Goal: Information Seeking & Learning: Find specific fact

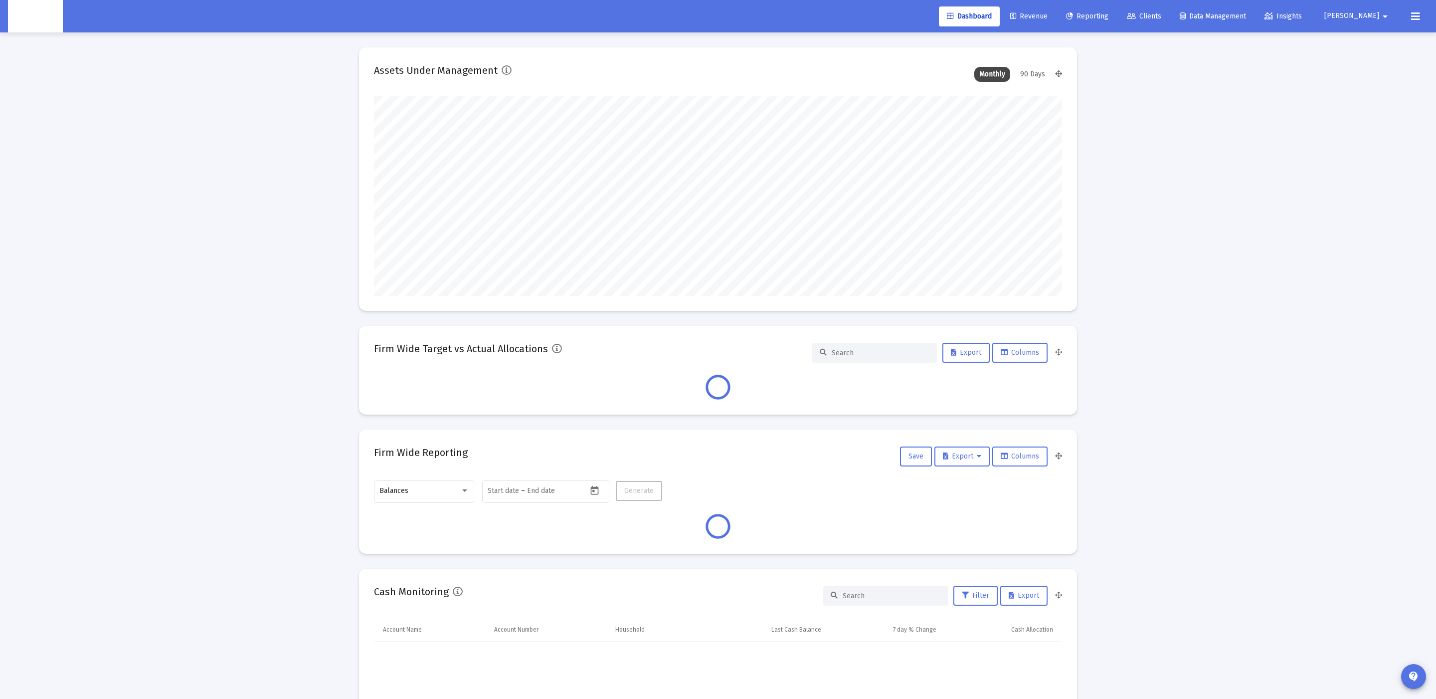
scroll to position [199, 371]
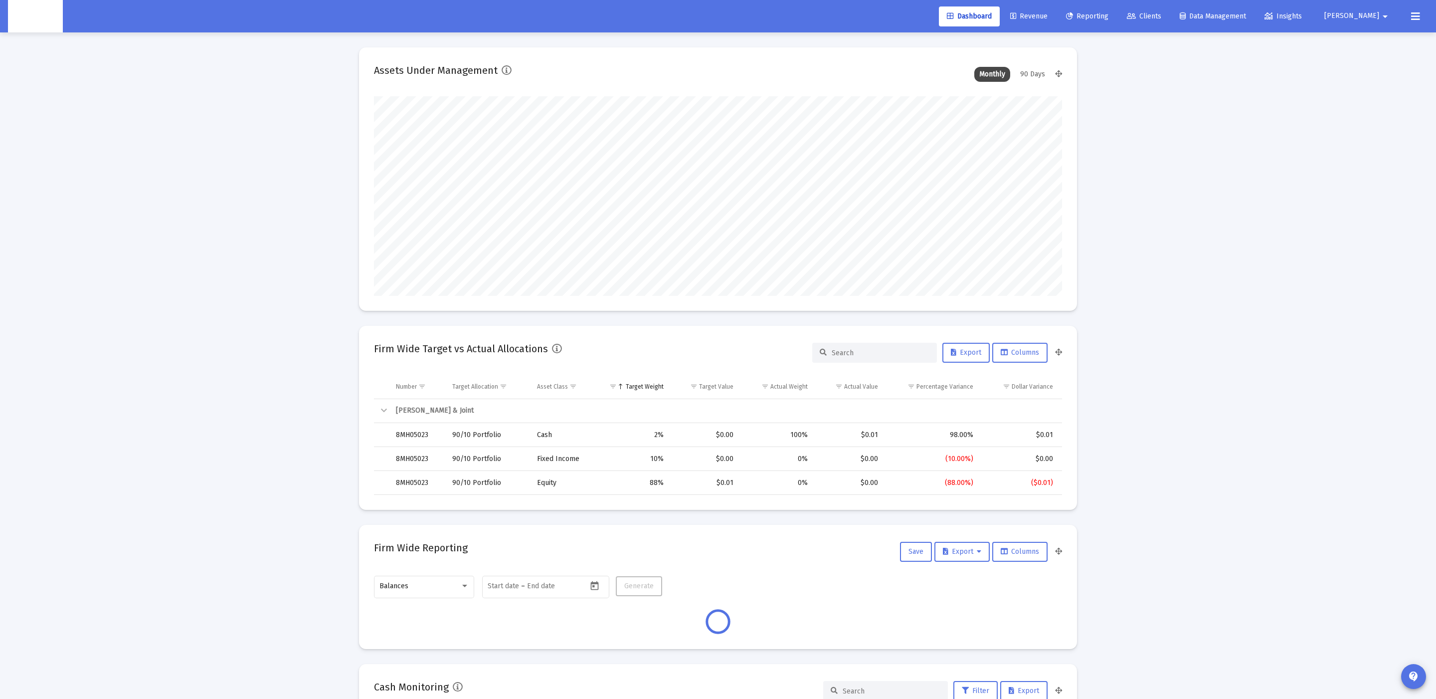
type input "[DATE]"
click at [1169, 8] on link "Clients" at bounding box center [1144, 16] width 50 height 20
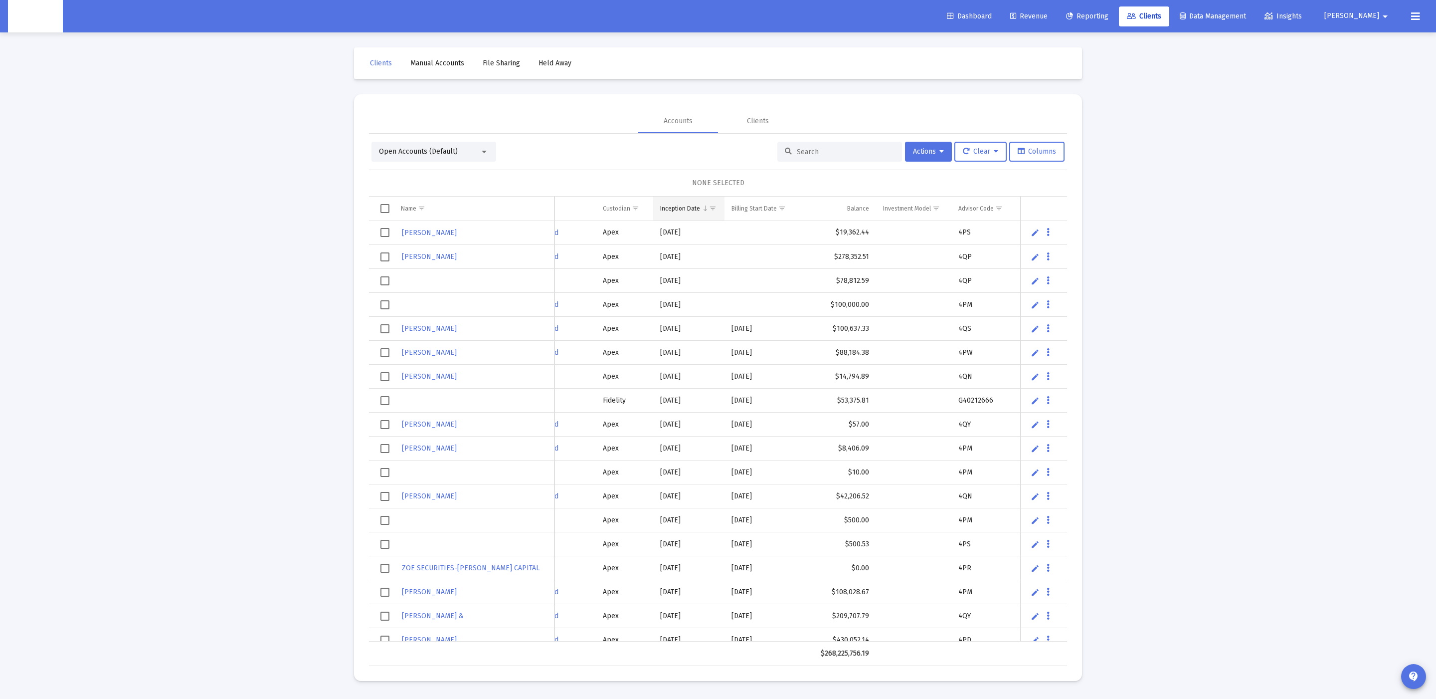
click at [702, 211] on span "Column Inception Date" at bounding box center [705, 207] width 7 height 7
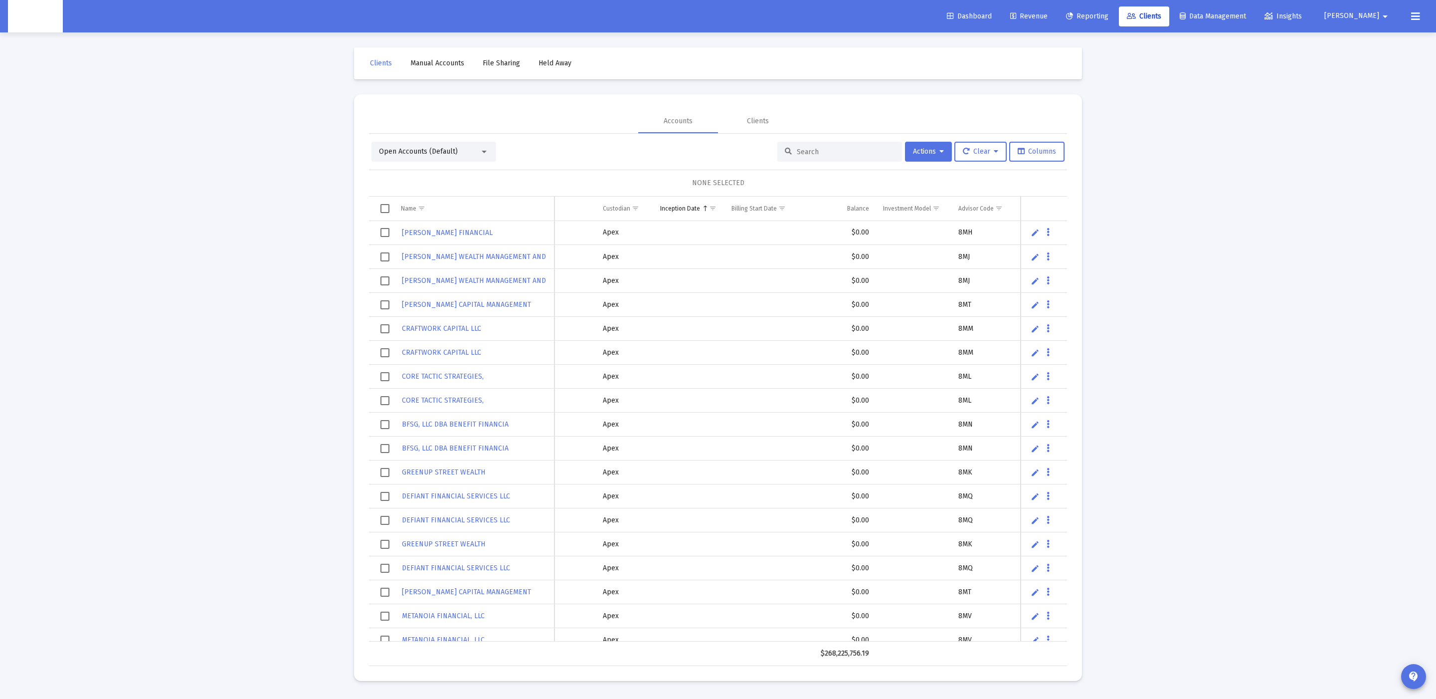
click at [702, 211] on span "Column Inception Date" at bounding box center [705, 207] width 7 height 7
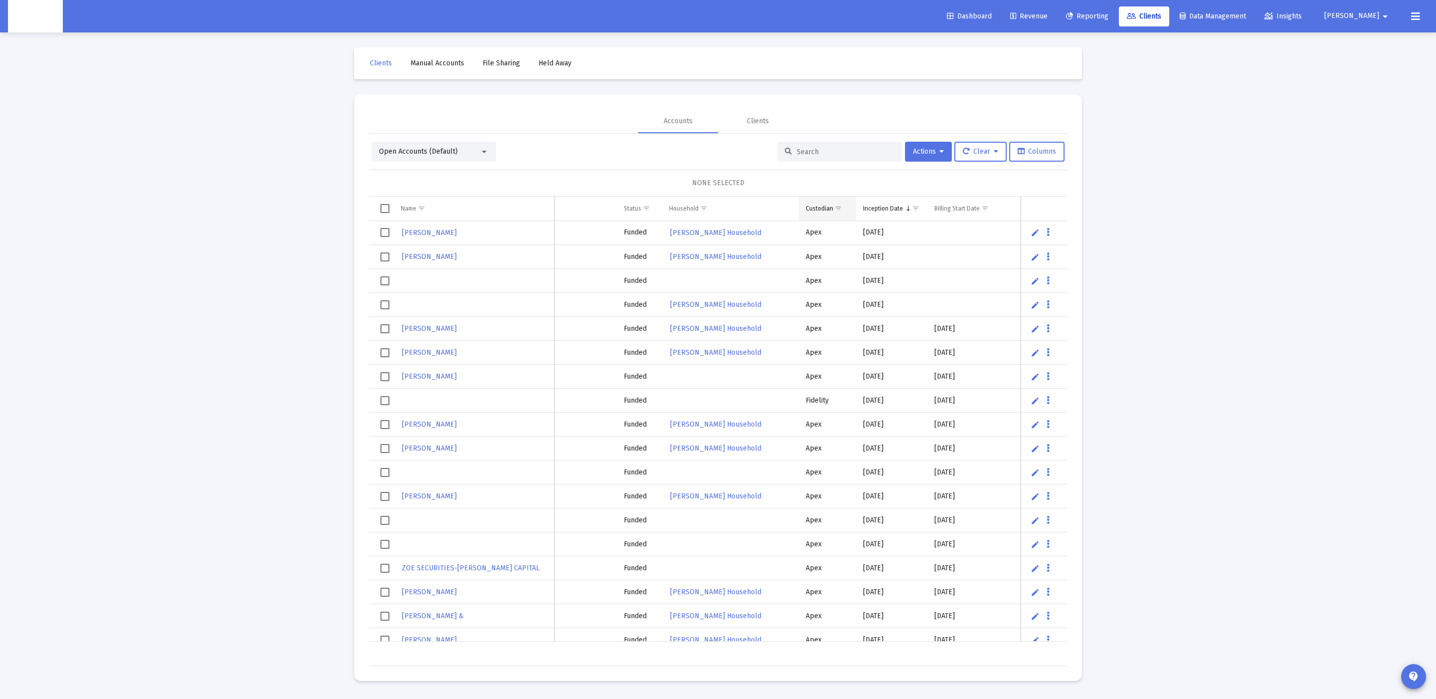
click at [842, 207] on span "Show filter options for column 'Custodian'" at bounding box center [838, 207] width 7 height 7
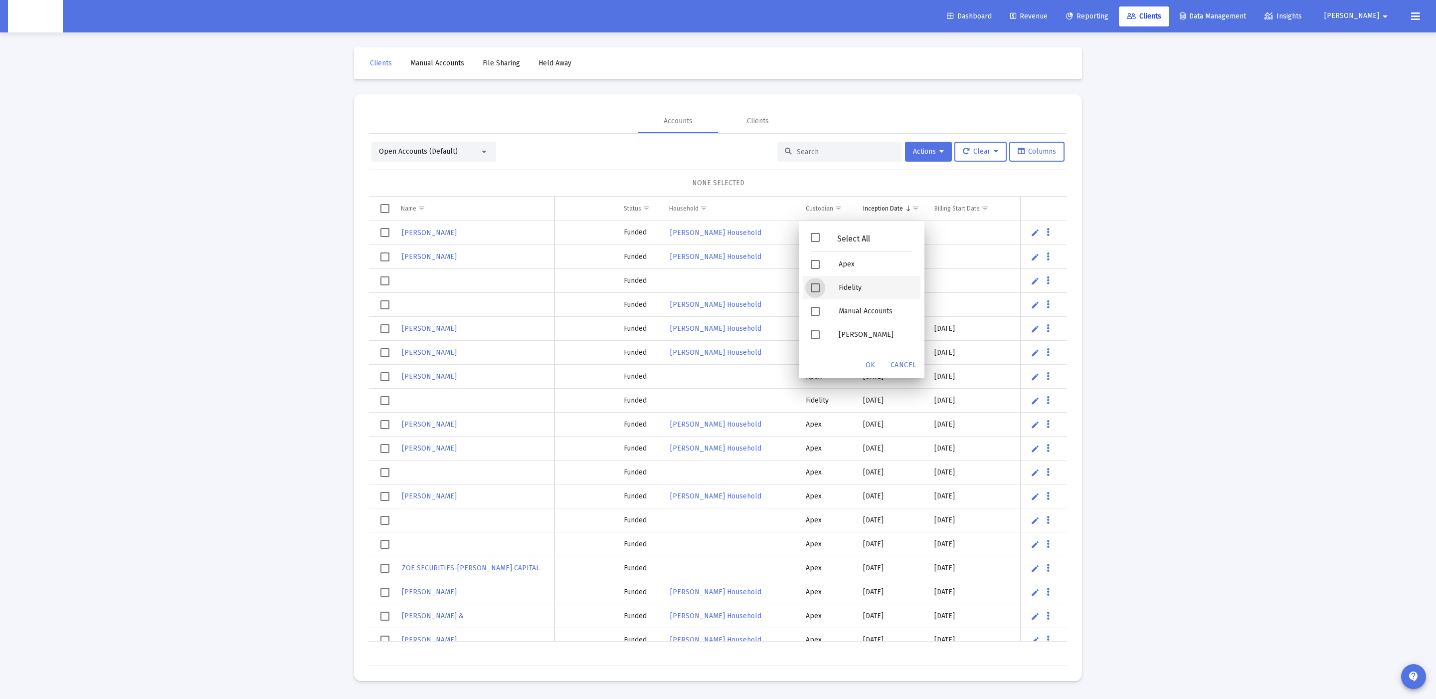
drag, startPoint x: 836, startPoint y: 283, endPoint x: 840, endPoint y: 304, distance: 20.9
click at [836, 284] on div "Fidelity" at bounding box center [876, 287] width 90 height 23
drag, startPoint x: 838, startPoint y: 327, endPoint x: 861, endPoint y: 350, distance: 32.8
click at [838, 327] on div "[PERSON_NAME]" at bounding box center [876, 334] width 90 height 23
click at [874, 365] on span "OK" at bounding box center [871, 365] width 10 height 8
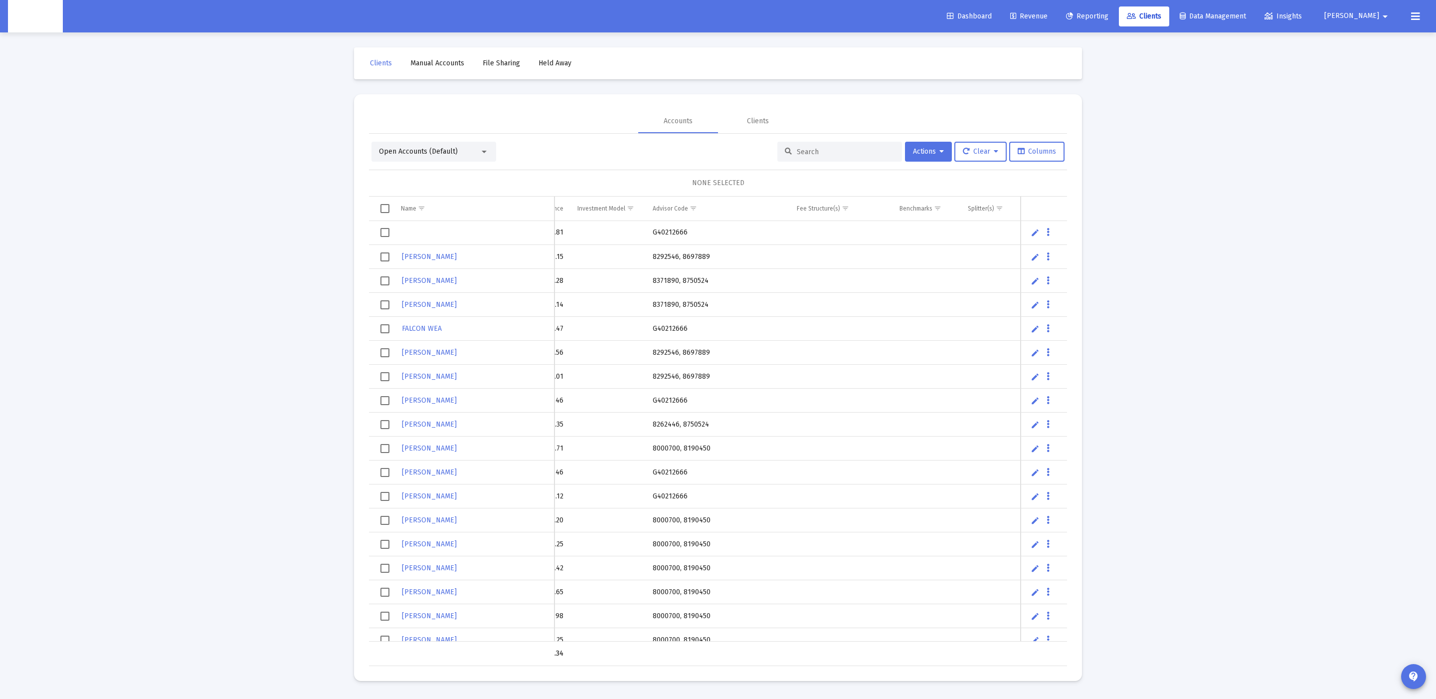
click at [671, 236] on td "G40212666" at bounding box center [718, 233] width 144 height 24
copy td "G40212666"
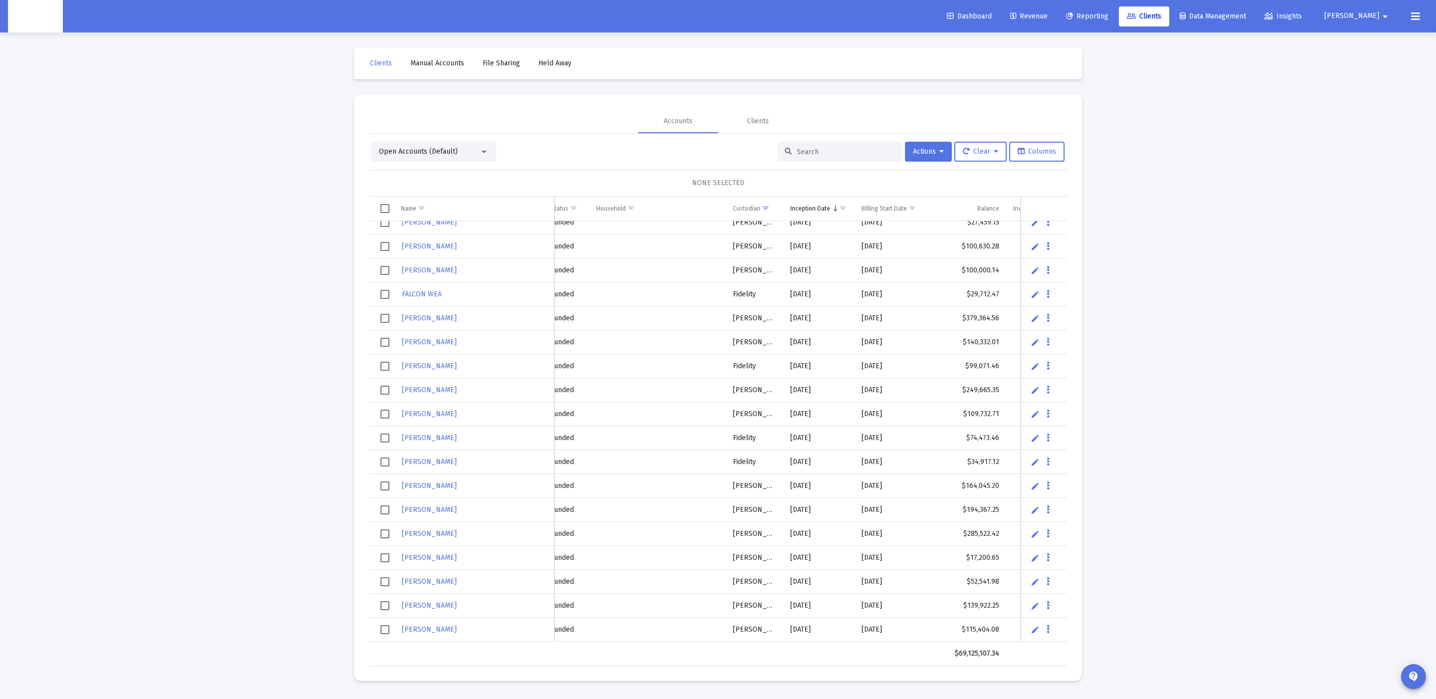
scroll to position [0, 211]
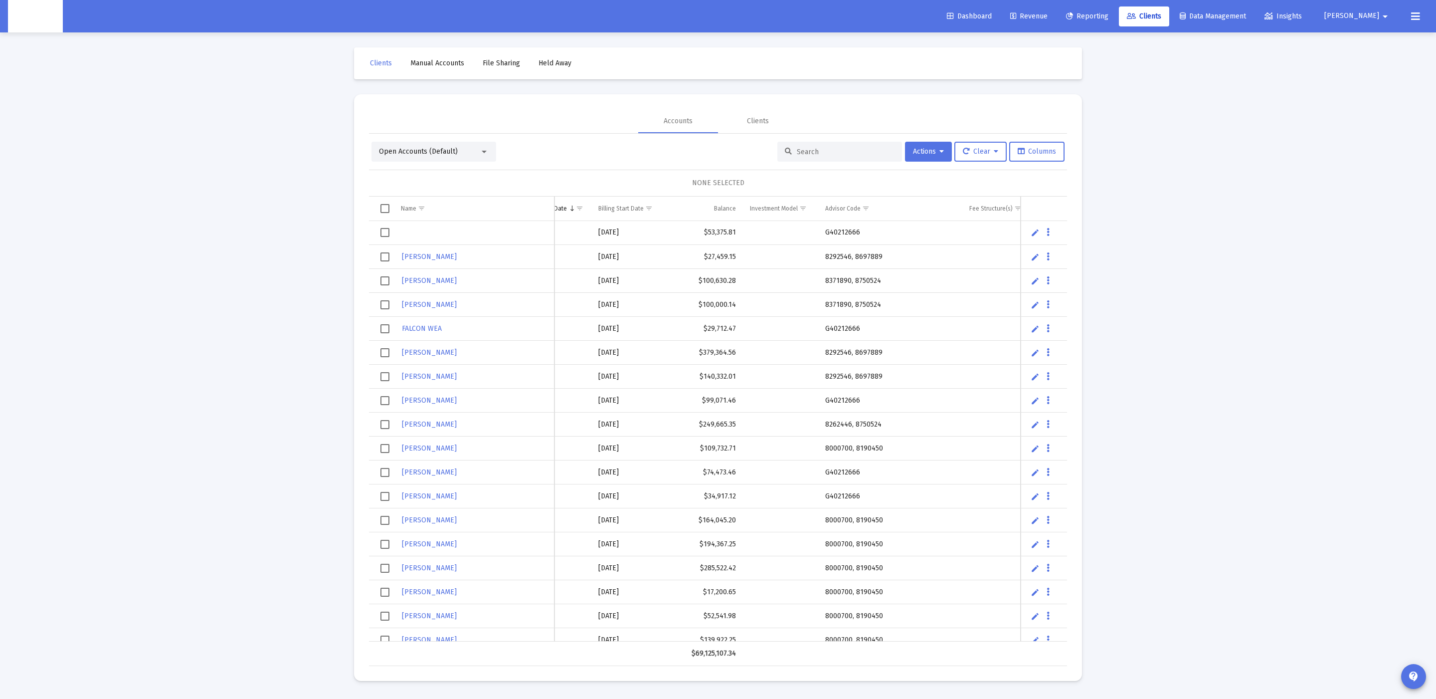
click at [856, 230] on td "G40212666" at bounding box center [890, 233] width 144 height 24
copy td "G40212666"
click at [868, 208] on span "Show filter options for column 'Advisor Code'" at bounding box center [865, 207] width 7 height 7
click at [1199, 307] on div "Loading... Clients Manual Accounts File Sharing Held Away Accounts Clients Open…" at bounding box center [718, 349] width 1436 height 699
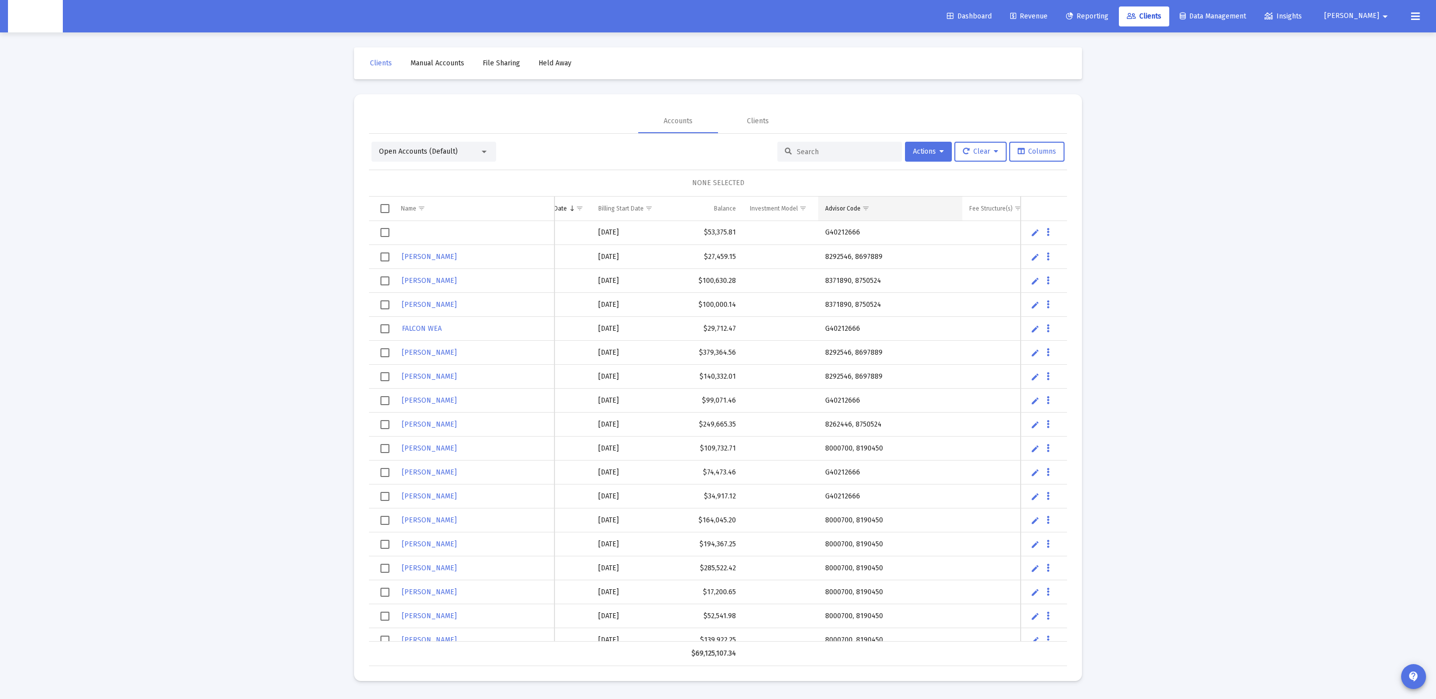
click at [865, 211] on span "Show filter options for column 'Advisor Code'" at bounding box center [865, 207] width 7 height 7
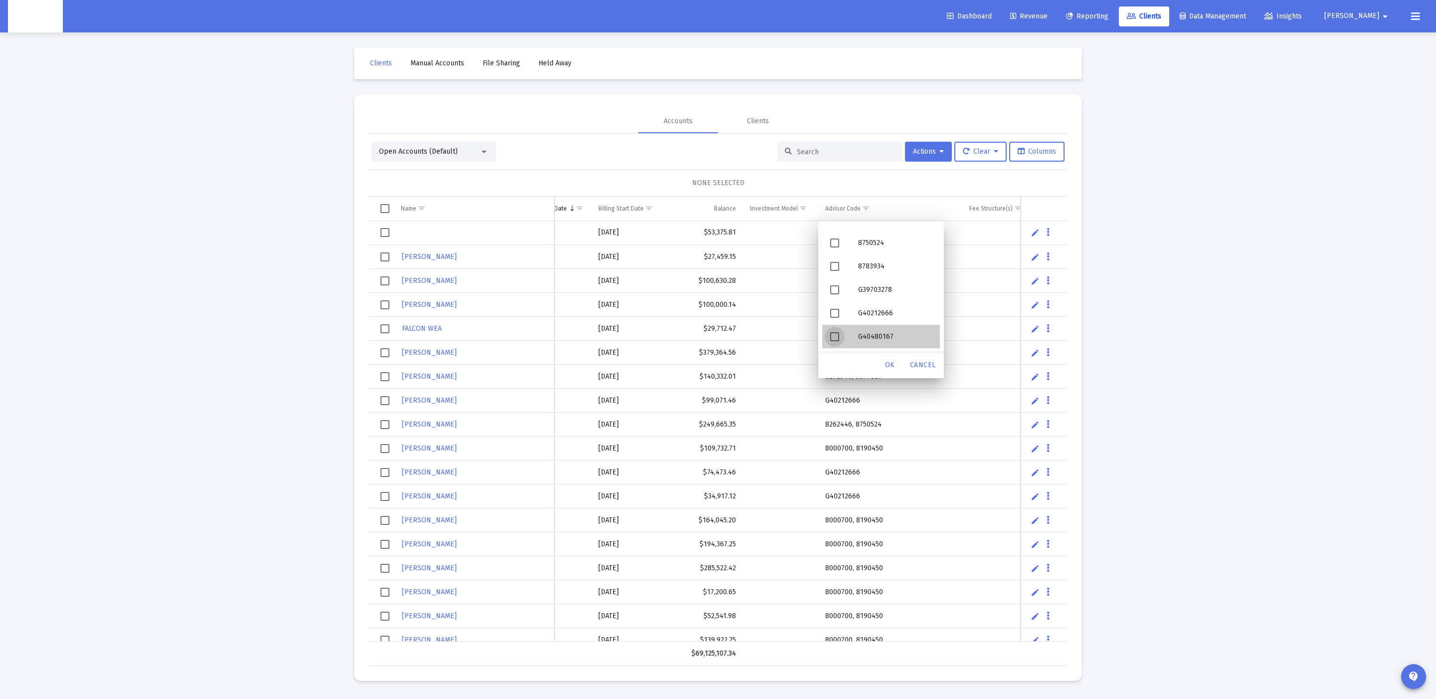
click at [891, 325] on div "G40480167" at bounding box center [895, 336] width 90 height 23
click at [879, 315] on div "G40212666" at bounding box center [895, 312] width 90 height 23
click at [882, 358] on div "OK" at bounding box center [890, 365] width 32 height 18
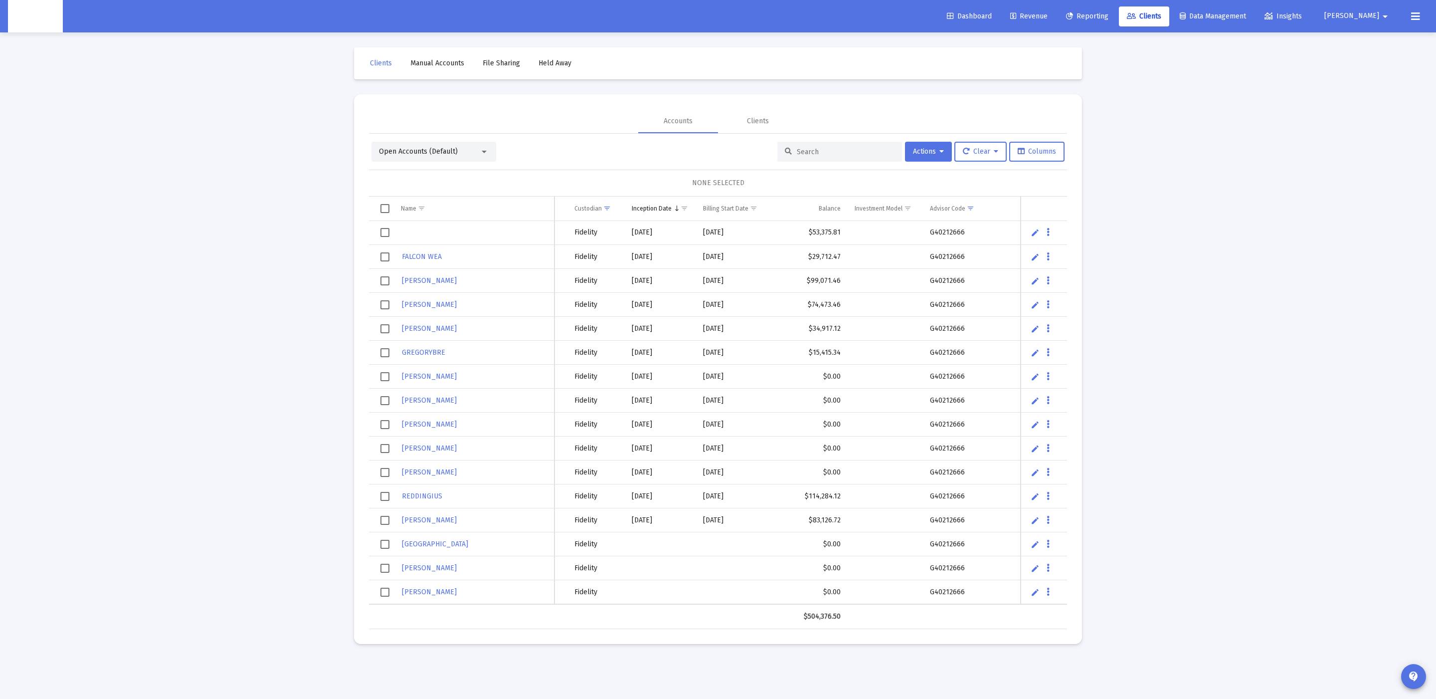
scroll to position [0, 114]
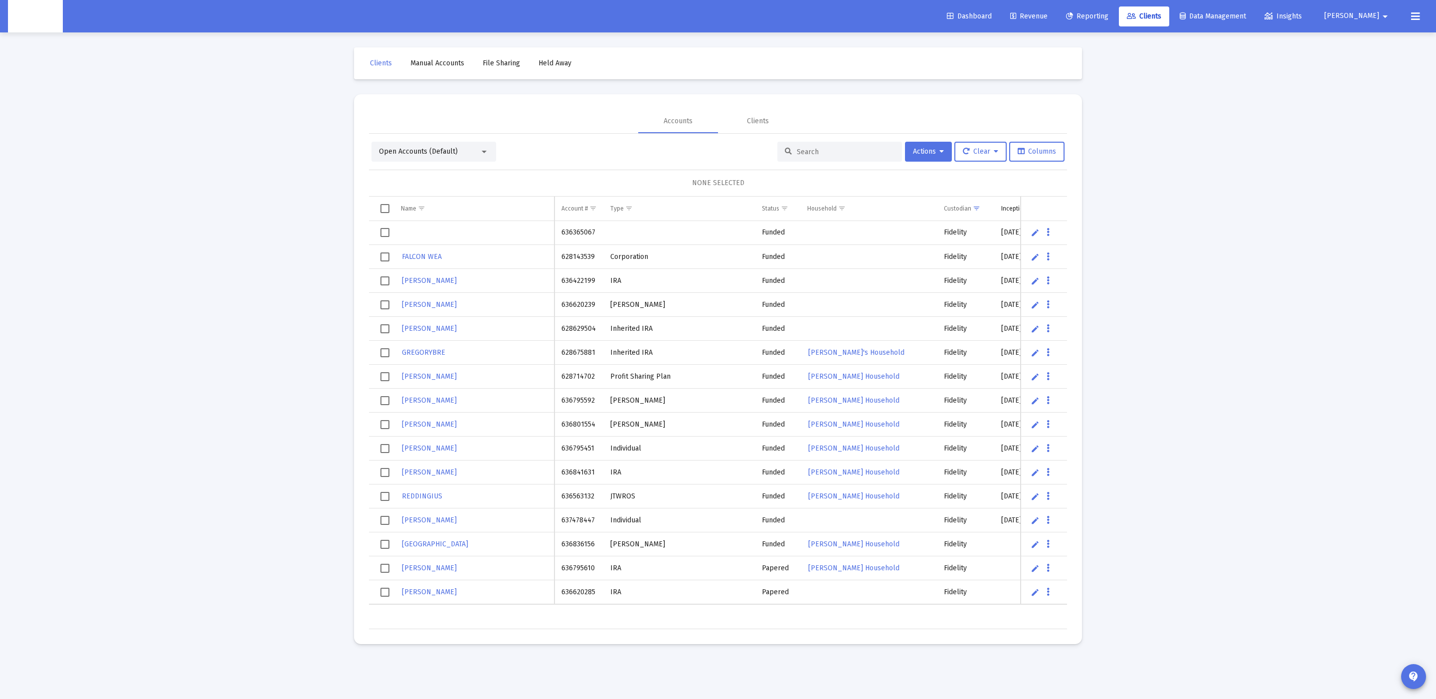
click at [464, 239] on td "Data grid" at bounding box center [474, 233] width 161 height 24
click at [428, 227] on td "Data grid" at bounding box center [474, 233] width 161 height 24
click at [428, 230] on div "Data grid" at bounding box center [474, 232] width 146 height 10
click at [569, 233] on td "636365067" at bounding box center [579, 233] width 49 height 24
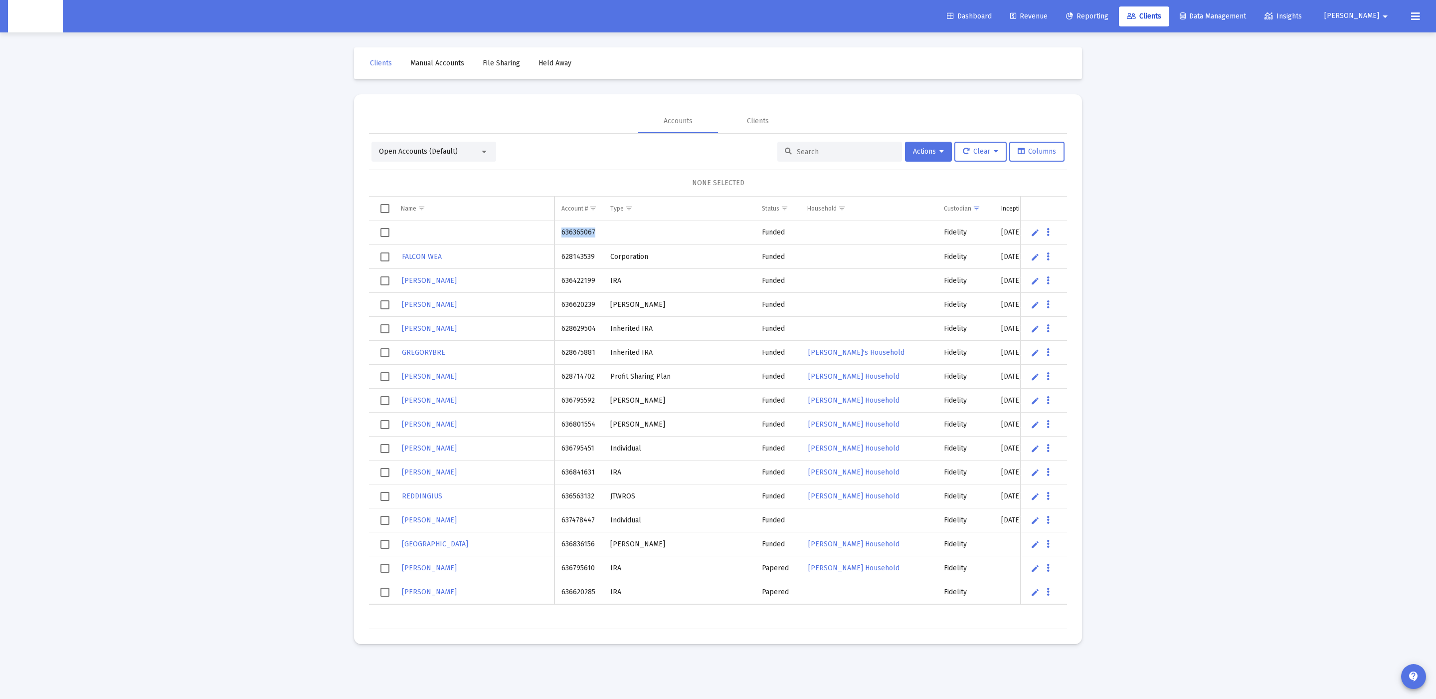
click at [569, 233] on td "636365067" at bounding box center [579, 233] width 49 height 24
click at [665, 240] on td "Data grid" at bounding box center [679, 233] width 152 height 24
click at [709, 235] on td "Data grid" at bounding box center [679, 233] width 152 height 24
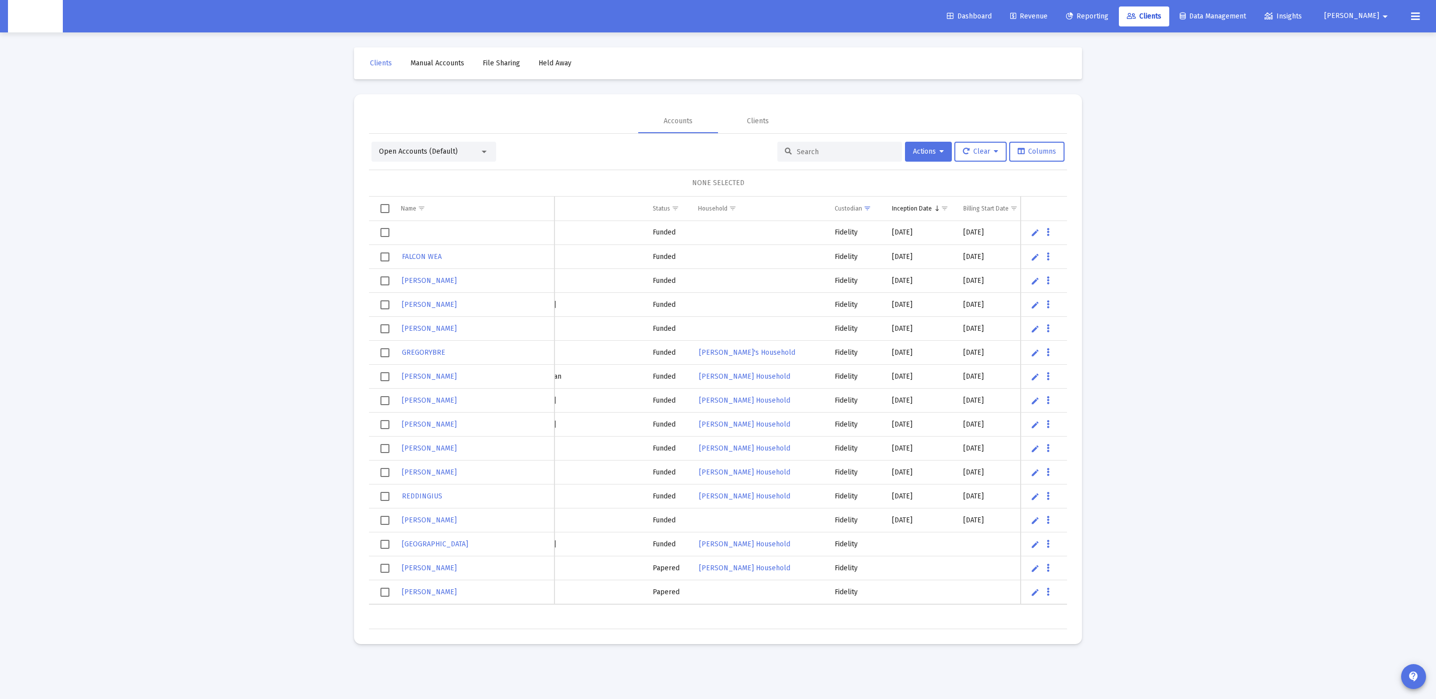
scroll to position [0, 118]
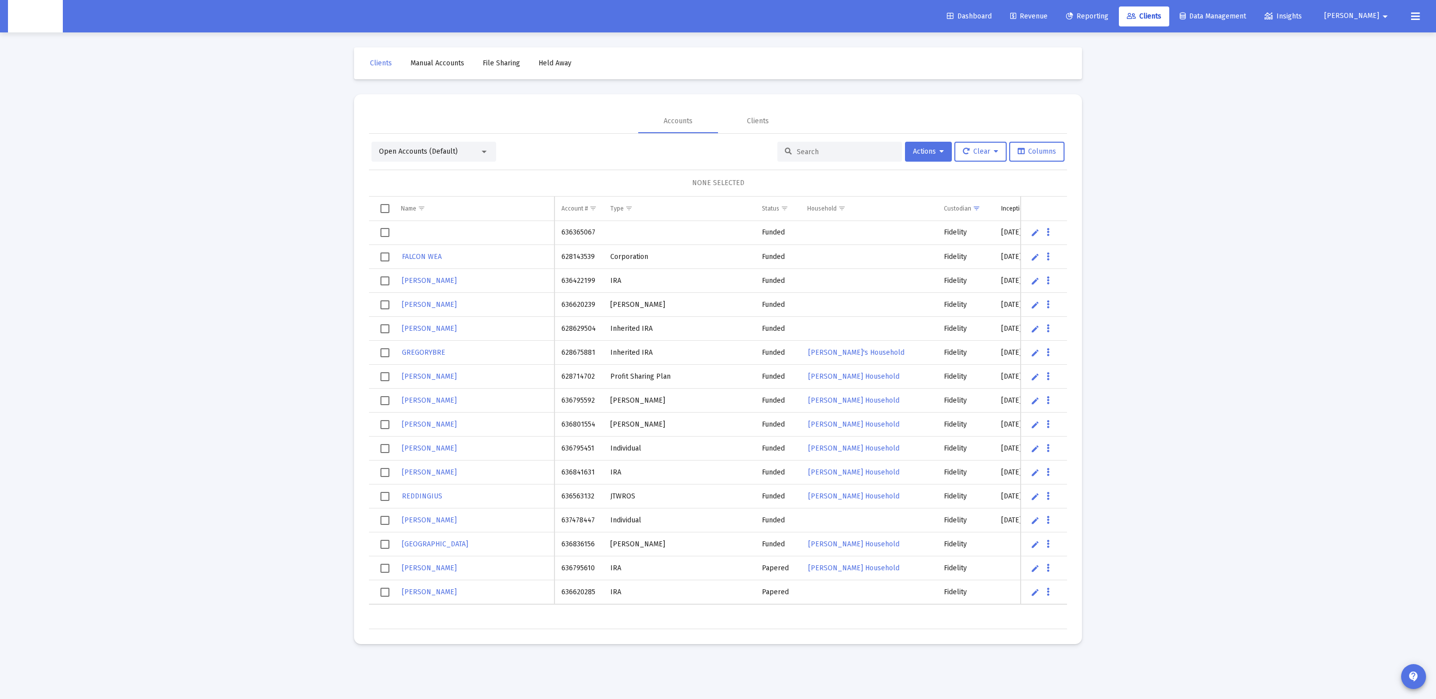
click at [554, 230] on td "Data grid" at bounding box center [474, 233] width 161 height 24
click at [570, 229] on td "636365067" at bounding box center [579, 233] width 49 height 24
